Goal: Information Seeking & Learning: Learn about a topic

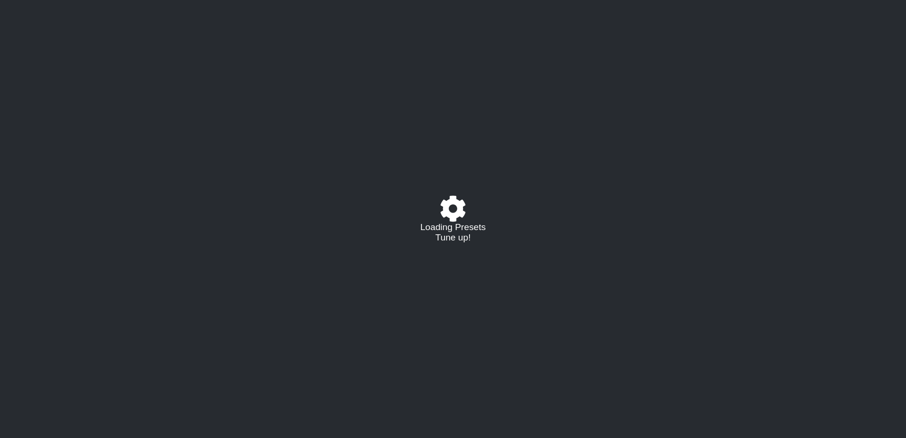
select select "/023149982225"
select select "E"
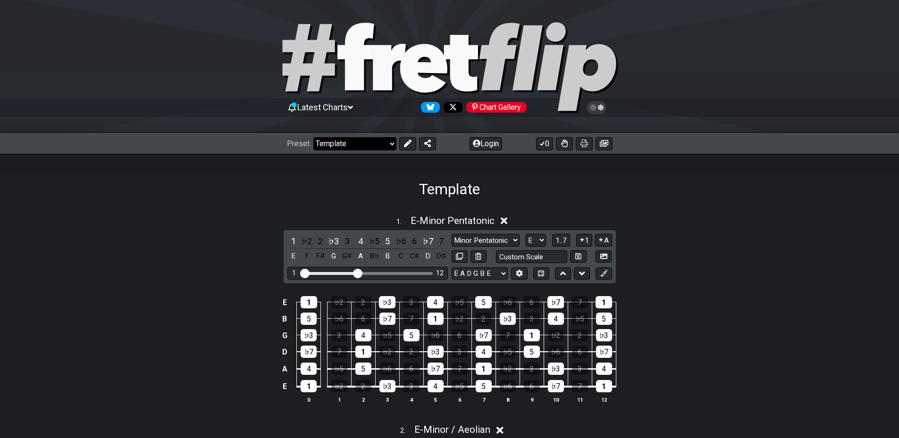
click at [350, 142] on select "Welcome to #fretflip! Template Custom Preset Minor Pentatonic Major Pentatonic …" at bounding box center [354, 143] width 83 height 13
click at [186, 197] on div "Template" at bounding box center [449, 176] width 899 height 44
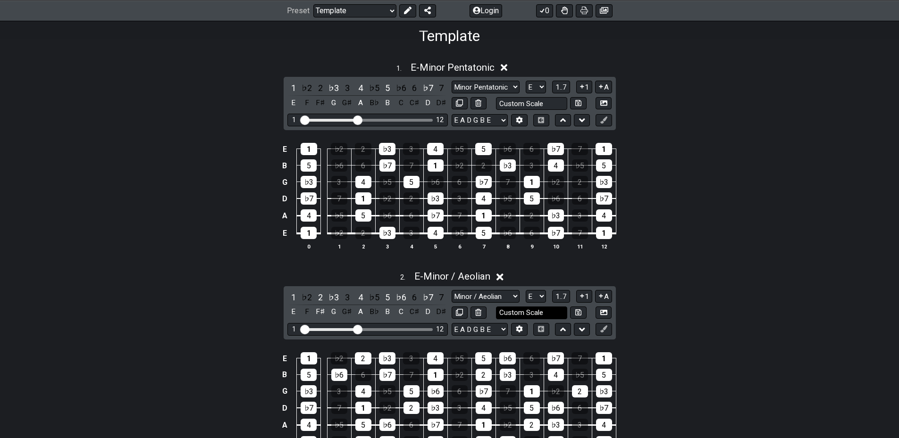
scroll to position [156, 0]
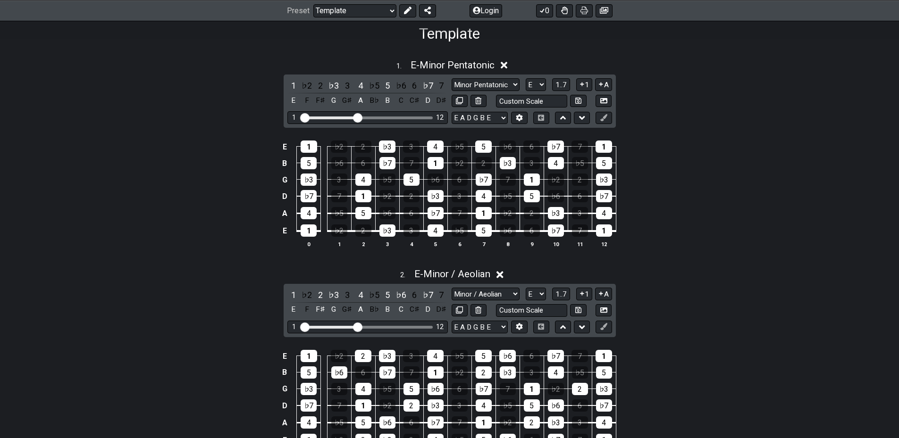
click at [502, 270] on icon at bounding box center [499, 275] width 7 height 10
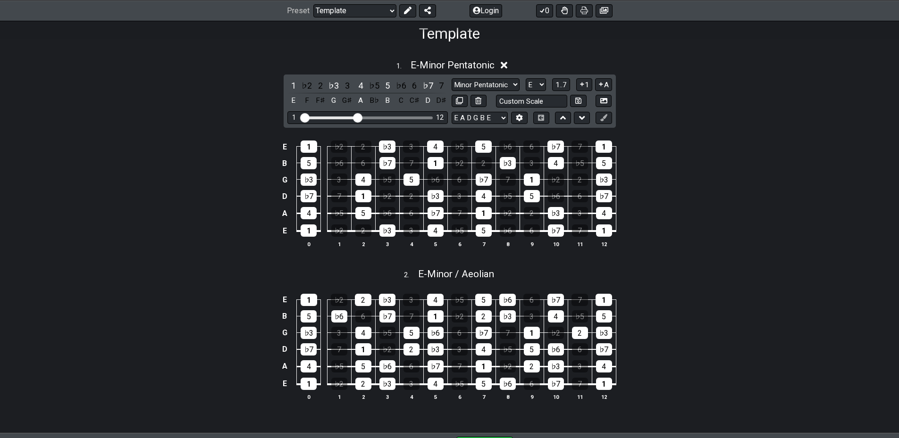
click at [508, 63] on icon at bounding box center [504, 65] width 7 height 7
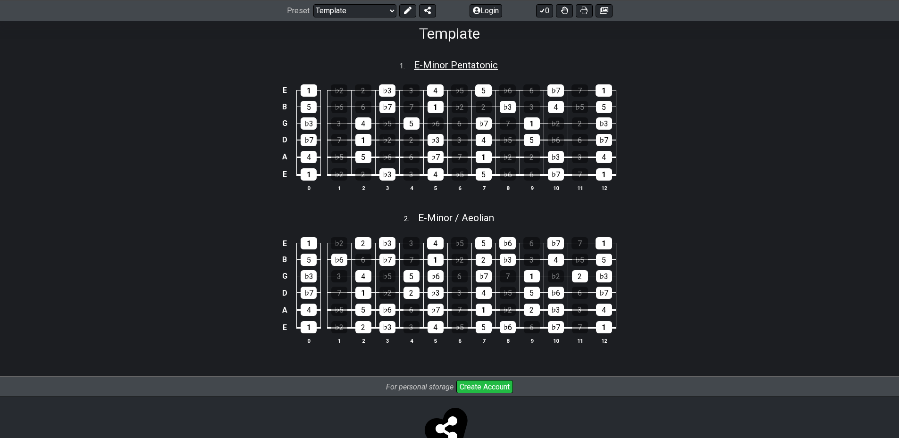
click at [446, 64] on span "E - Minor Pentatonic" at bounding box center [456, 64] width 84 height 11
select select "E"
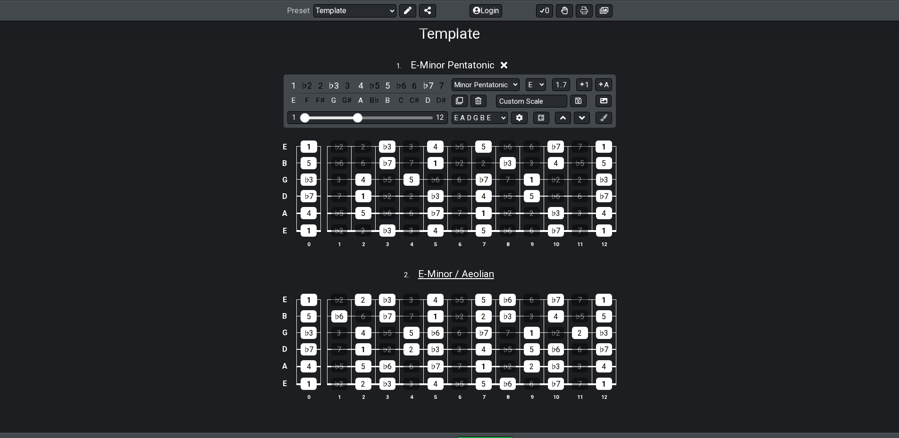
click at [454, 272] on span "E - Minor / Aeolian" at bounding box center [456, 274] width 76 height 11
select select "E"
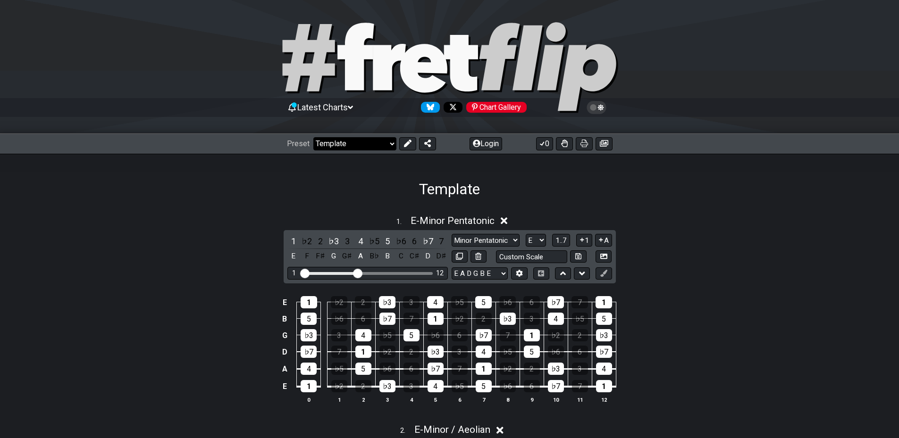
click at [361, 140] on select "Welcome to #fretflip! Template Custom Preset Minor Pentatonic Major Pentatonic …" at bounding box center [354, 143] width 83 height 13
click at [208, 238] on div "1 . E - Minor Pentatonic 1 ♭2 2 ♭3 3 4 ♭5 5 ♭6 6 ♭7 7 E F F♯ G G♯ A B♭ B C C♯ D…" at bounding box center [449, 314] width 899 height 208
click at [364, 53] on icon at bounding box center [355, 56] width 36 height 67
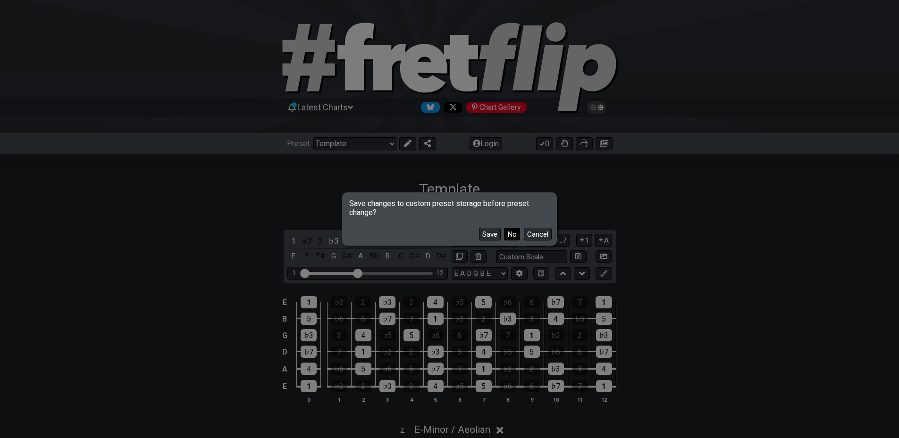
click at [508, 231] on button "No" at bounding box center [512, 234] width 16 height 13
select select "/welcome"
select select "C"
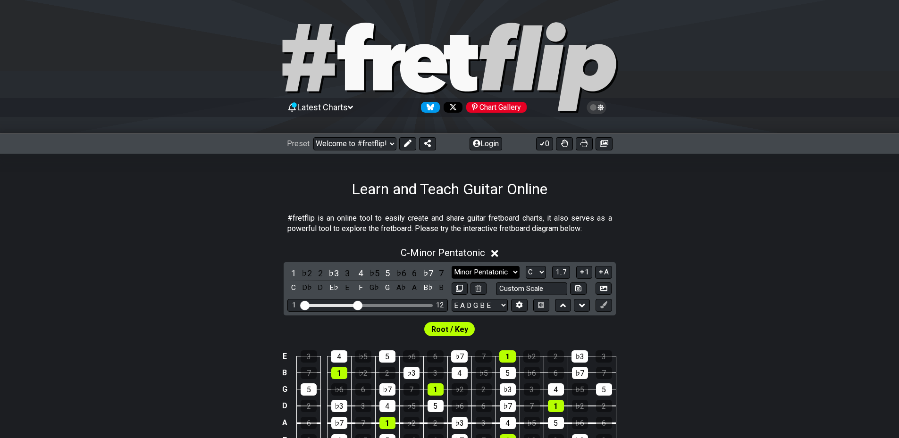
click at [498, 273] on select "Minor Pentatonic Click to edit Minor Pentatonic Major Pentatonic Minor Blues Ma…" at bounding box center [486, 272] width 68 height 13
select select "Minor"
click at [452, 266] on select "Minor Pentatonic Click to edit Minor Pentatonic Major Pentatonic Minor Blues Ma…" at bounding box center [486, 272] width 68 height 13
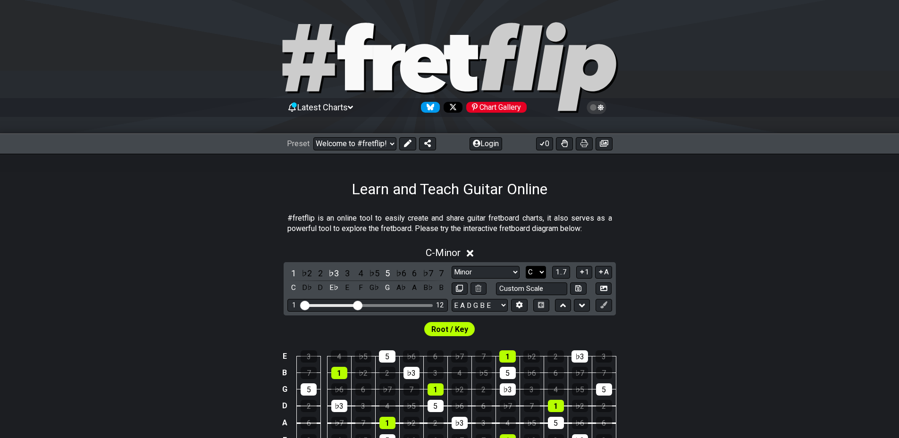
click at [537, 271] on select "A♭ A A♯ B♭ B C C♯ D♭ D D♯ E♭ E F F♯ G♭ G G♯" at bounding box center [536, 272] width 20 height 13
select select "E"
click at [526, 266] on select "A♭ A A♯ B♭ B C C♯ D♭ D D♯ E♭ E F F♯ G♭ G G♯" at bounding box center [536, 272] width 20 height 13
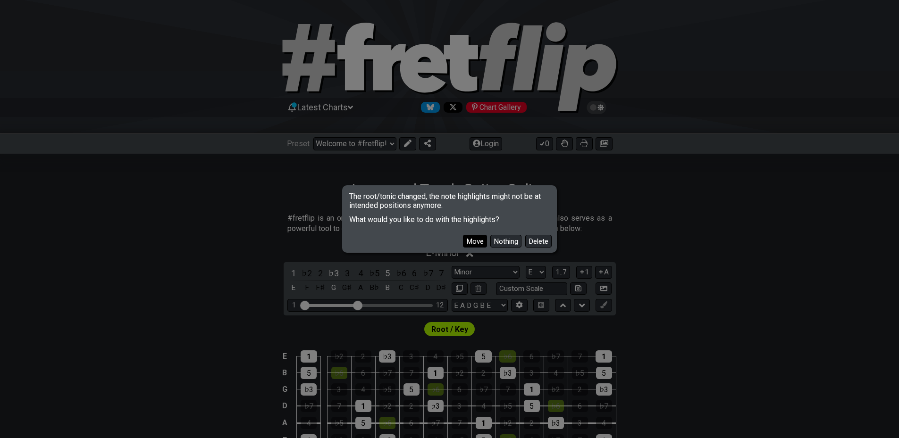
click at [467, 238] on button "Move" at bounding box center [475, 241] width 24 height 13
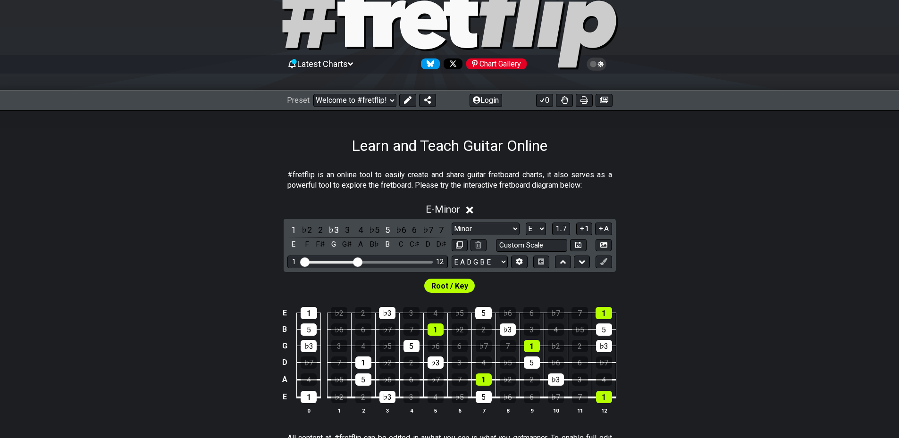
scroll to position [40, 0]
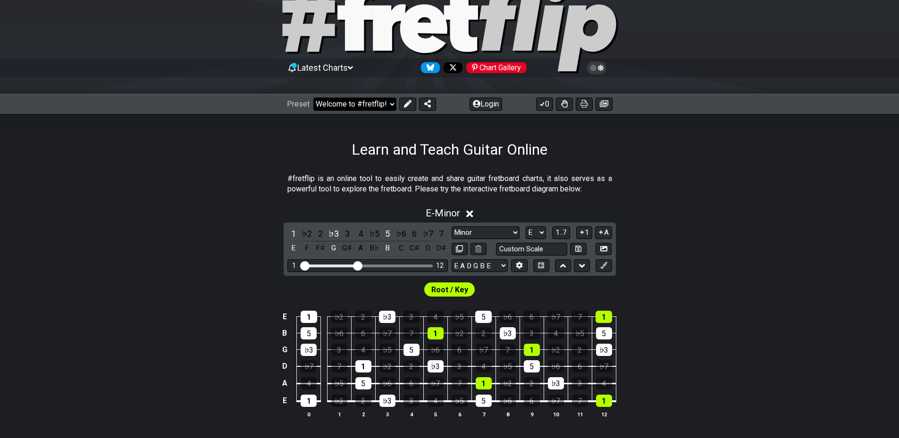
click at [363, 103] on select "Welcome to #fretflip! Template Custom Preset Minor Pentatonic Major Pentatonic …" at bounding box center [354, 104] width 83 height 13
click at [313, 98] on select "Welcome to #fretflip! Template Custom Preset Minor Pentatonic Major Pentatonic …" at bounding box center [354, 104] width 83 height 13
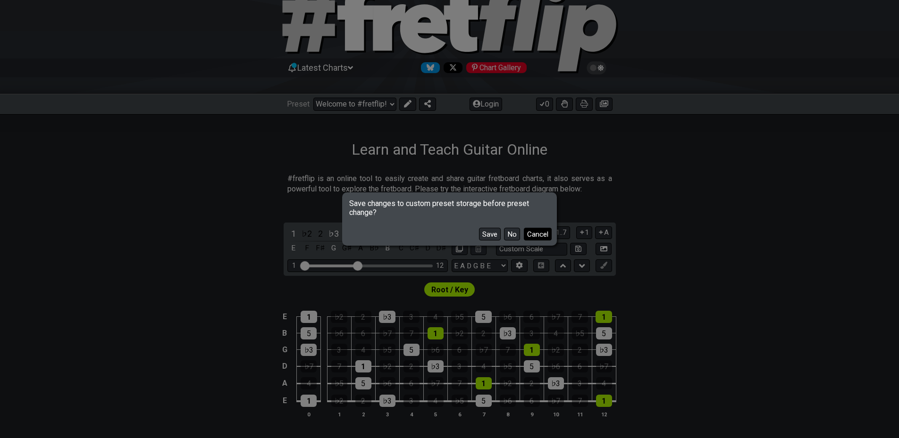
click at [535, 234] on button "Cancel" at bounding box center [538, 234] width 28 height 13
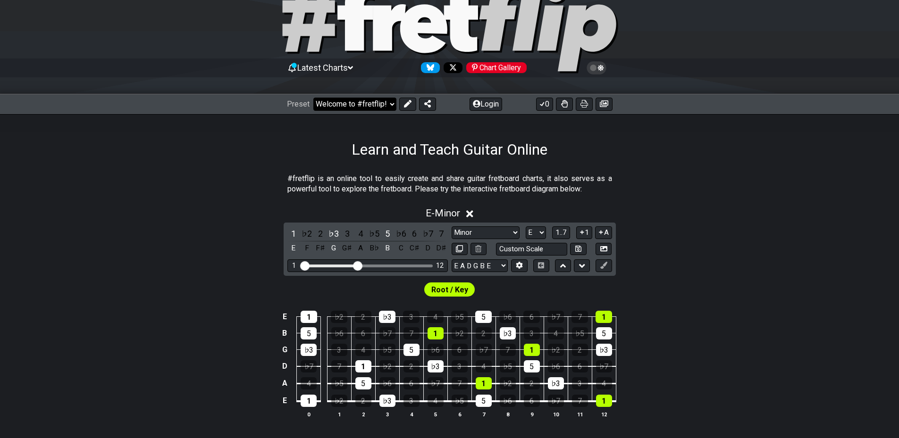
click at [349, 100] on select "Welcome to #fretflip! Template Custom Preset Minor Pentatonic Major Pentatonic …" at bounding box center [354, 104] width 83 height 13
click at [313, 98] on select "Welcome to #fretflip! Template Custom Preset Minor Pentatonic Major Pentatonic …" at bounding box center [354, 104] width 83 height 13
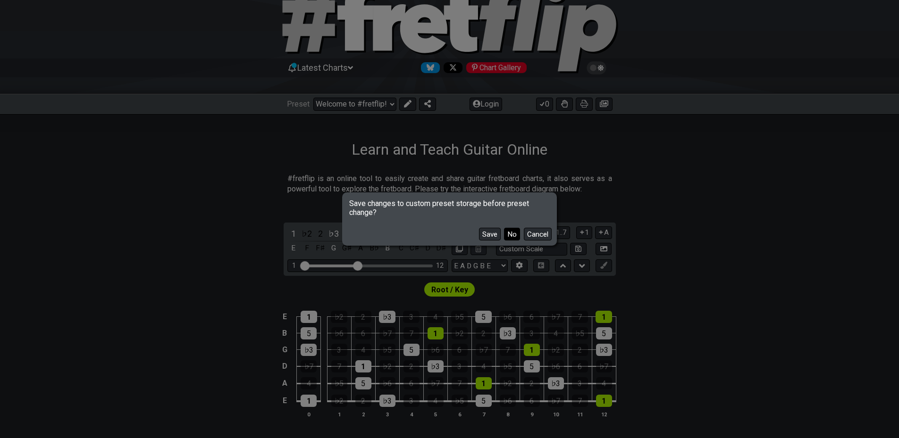
click at [509, 236] on button "No" at bounding box center [512, 234] width 16 height 13
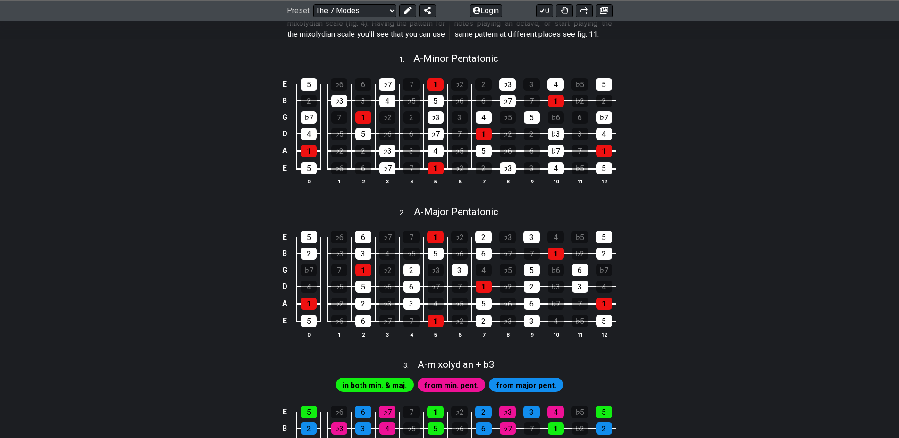
scroll to position [283, 0]
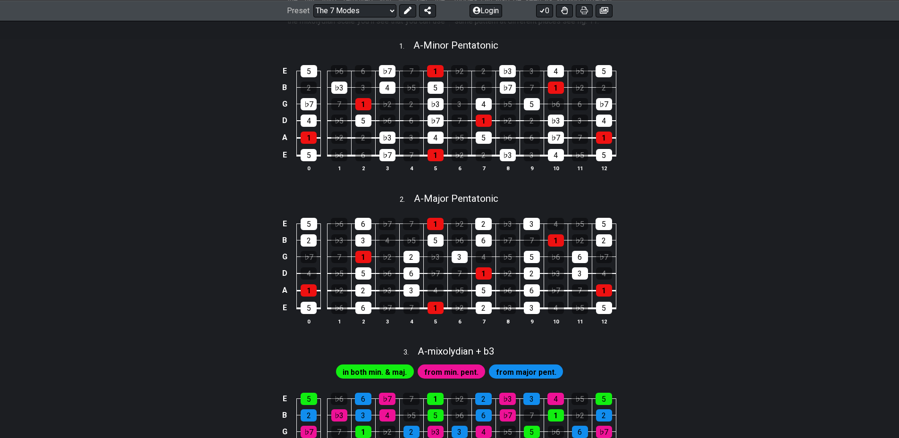
drag, startPoint x: 243, startPoint y: 217, endPoint x: 240, endPoint y: 210, distance: 7.8
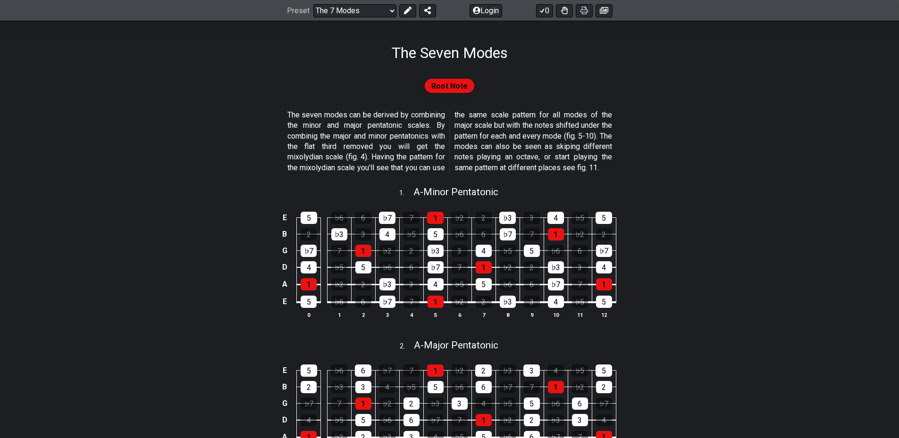
scroll to position [0, 0]
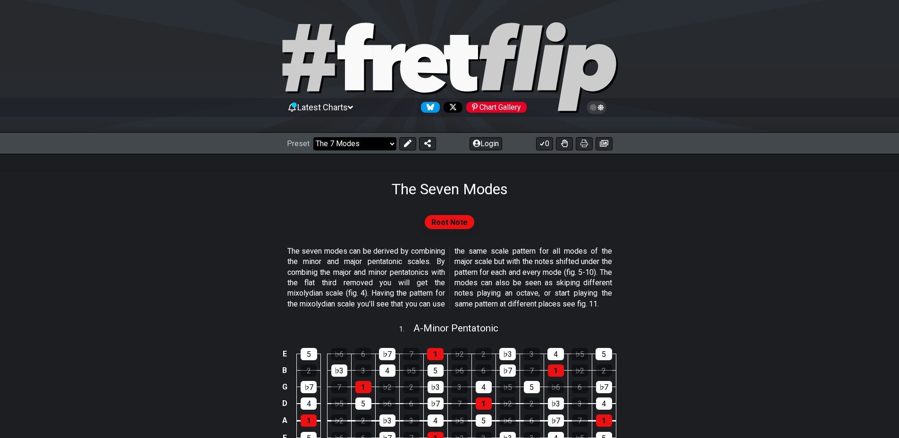
click at [370, 145] on select "Welcome to #fretflip! Template Custom Preset Minor Pentatonic Major Pentatonic …" at bounding box center [354, 143] width 83 height 13
click at [392, 143] on select "Welcome to #fretflip! Template Custom Preset Minor Pentatonic Major Pentatonic …" at bounding box center [354, 143] width 83 height 13
click at [313, 137] on select "Welcome to #fretflip! Template Custom Preset Minor Pentatonic Major Pentatonic …" at bounding box center [354, 143] width 83 height 13
select select "/scale-degrees-and-intervals"
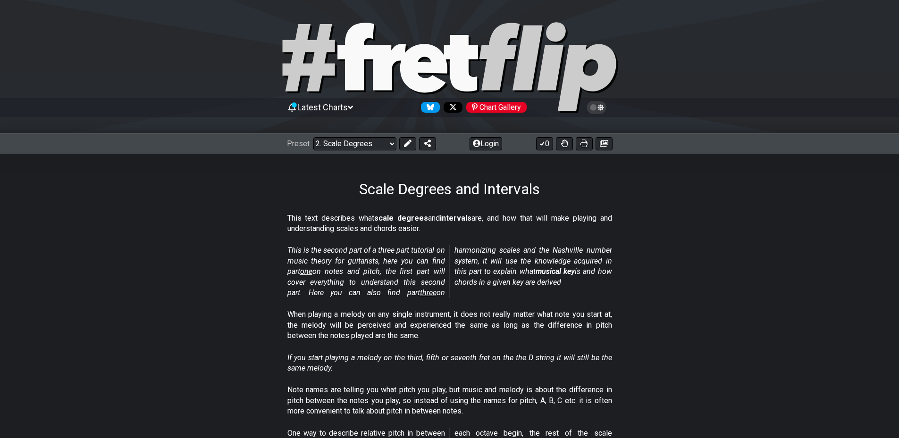
drag, startPoint x: 198, startPoint y: 233, endPoint x: 194, endPoint y: 224, distance: 10.1
click at [355, 150] on select "Welcome to #fretflip! Template Custom Preset Minor Pentatonic Major Pentatonic …" at bounding box center [354, 143] width 83 height 13
